Goal: Check status

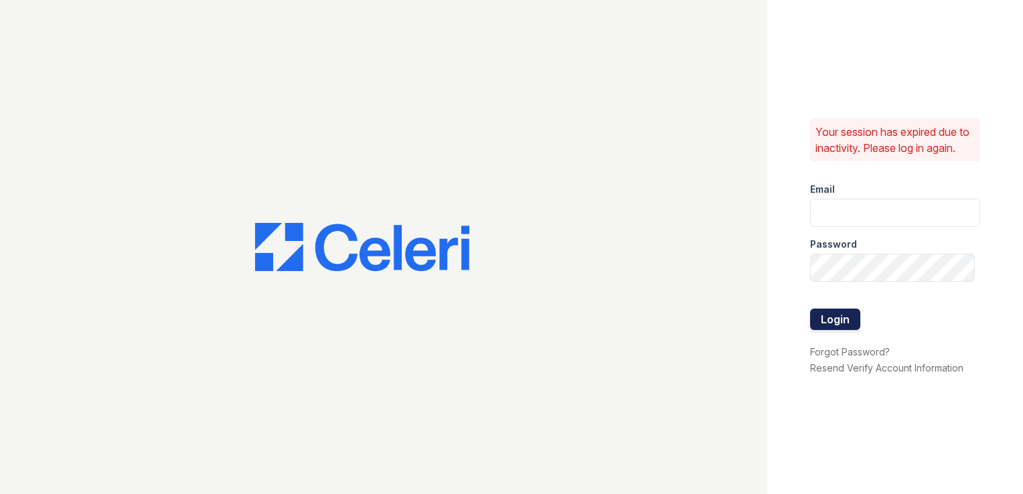
type input "[DOMAIN_NAME][EMAIL_ADDRESS][DOMAIN_NAME]"
click at [838, 328] on button "Login" at bounding box center [835, 319] width 50 height 21
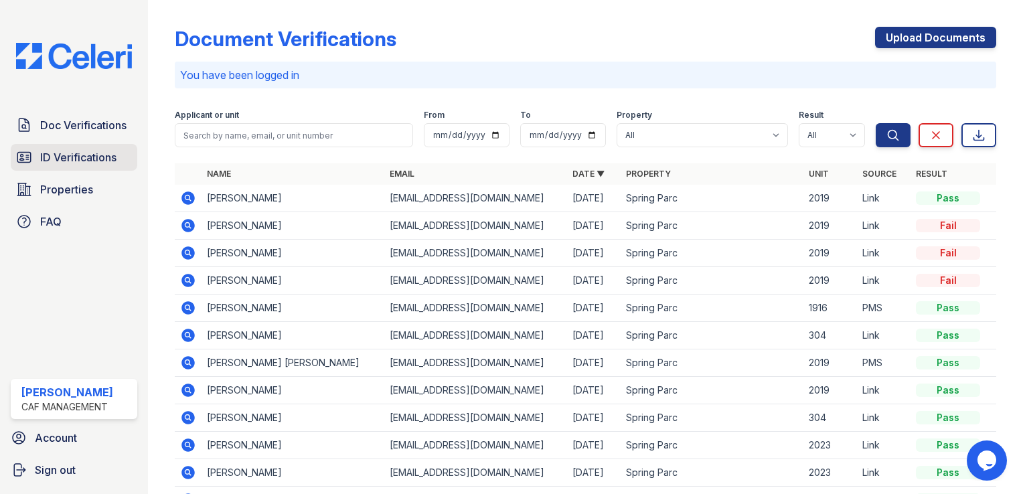
click at [61, 147] on link "ID Verifications" at bounding box center [74, 157] width 127 height 27
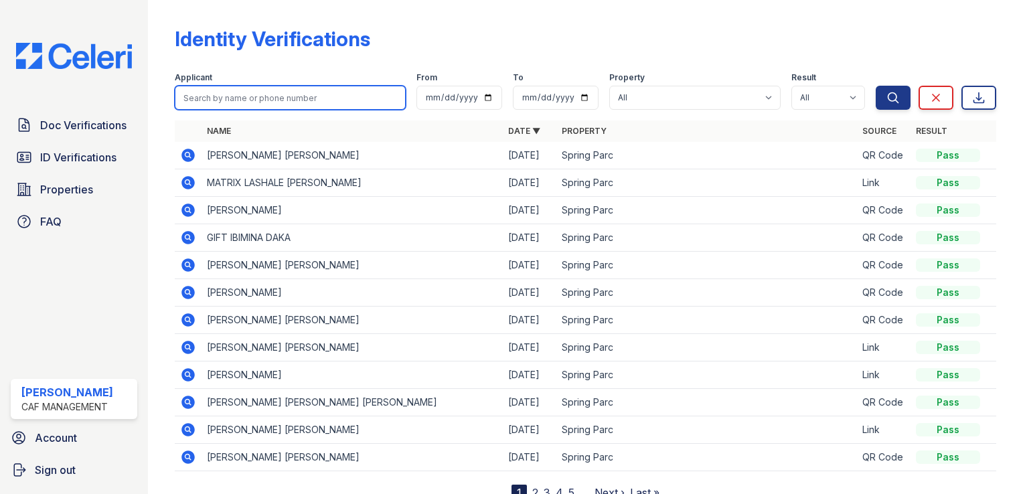
click at [247, 100] on input "search" at bounding box center [290, 98] width 231 height 24
type input "zambrano"
click at [876, 86] on button "Search" at bounding box center [893, 98] width 35 height 24
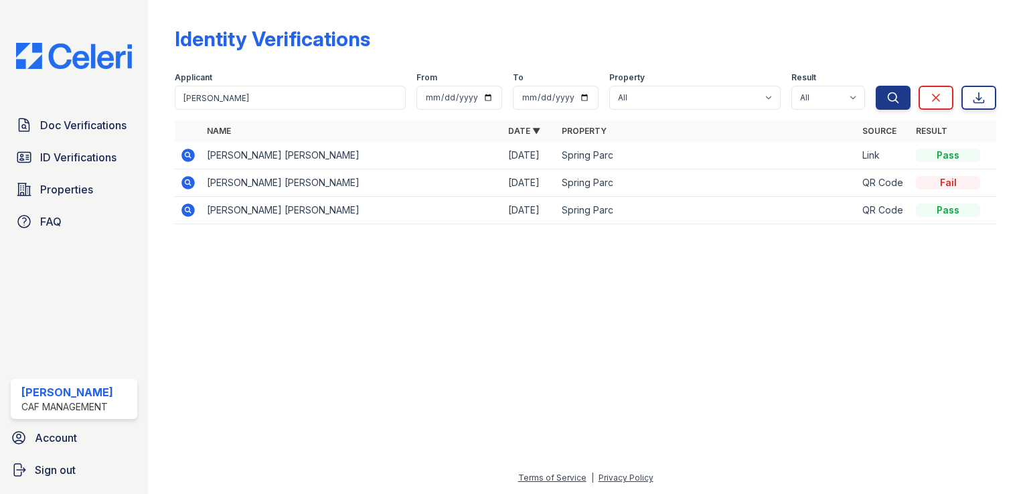
click at [198, 151] on td at bounding box center [188, 155] width 27 height 27
click at [187, 154] on icon at bounding box center [187, 154] width 3 height 3
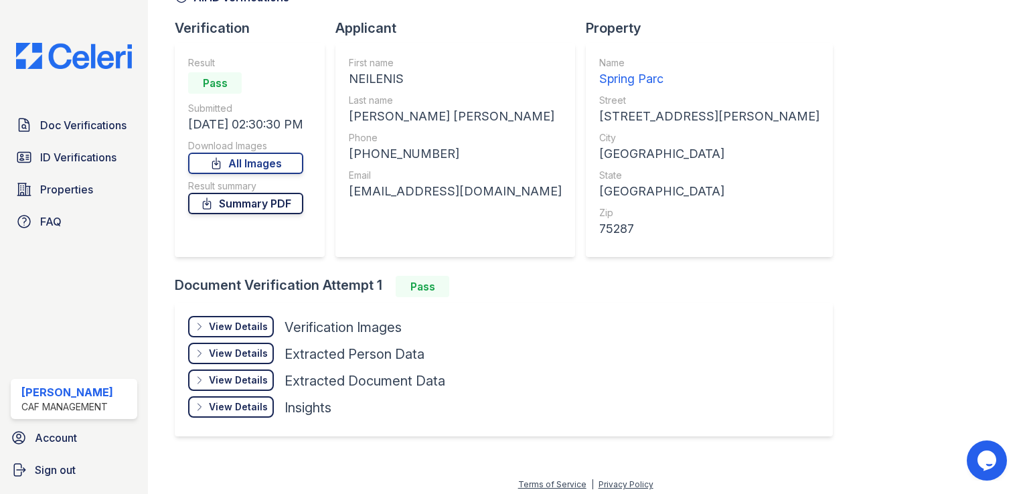
scroll to position [84, 0]
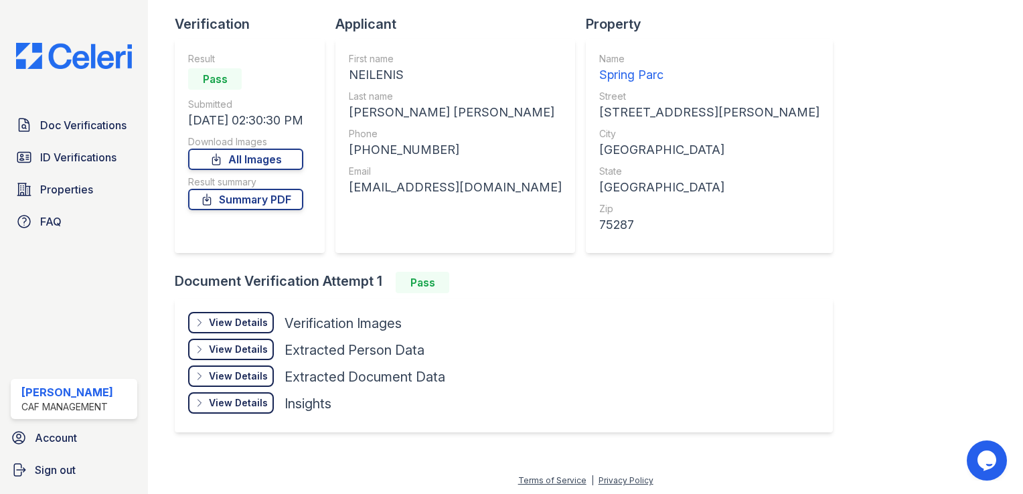
click at [235, 322] on div "View Details" at bounding box center [238, 322] width 59 height 13
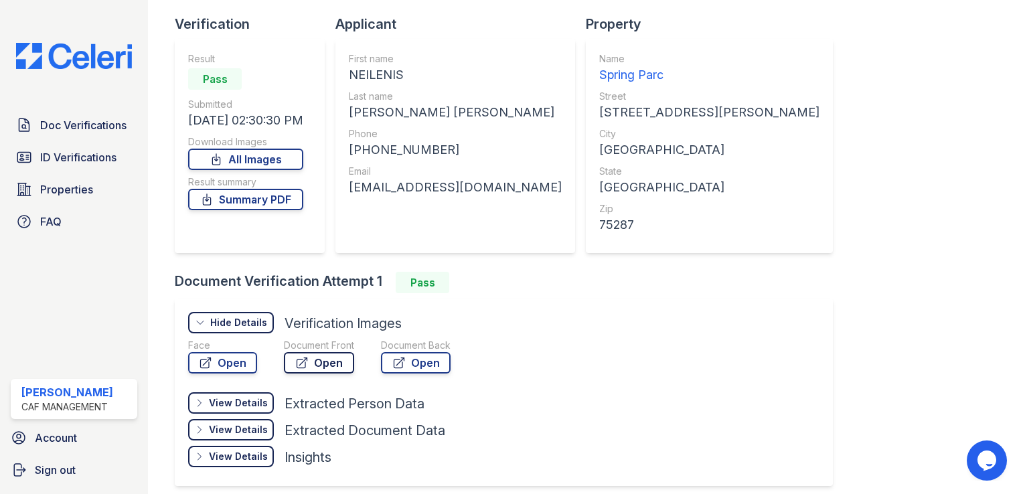
click at [338, 358] on link "Open" at bounding box center [319, 362] width 70 height 21
